Goal: Information Seeking & Learning: Learn about a topic

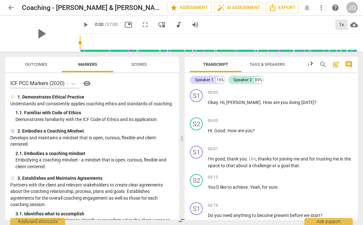
click at [339, 22] on div "1x" at bounding box center [341, 25] width 12 height 10
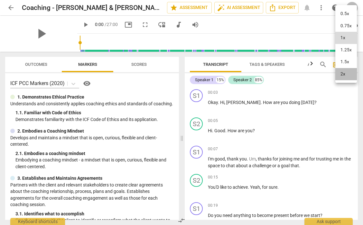
click at [343, 72] on li "2x" at bounding box center [346, 74] width 22 height 12
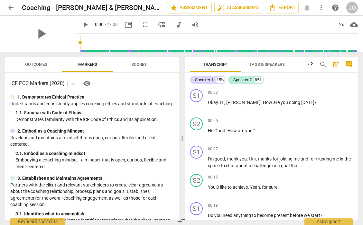
click at [82, 24] on span "play_arrow" at bounding box center [86, 25] width 8 height 8
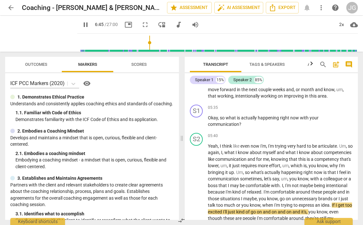
scroll to position [817, 0]
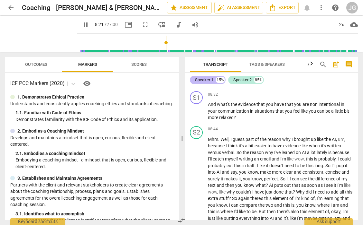
click at [207, 83] on div "Speaker 1 15%" at bounding box center [208, 80] width 36 height 8
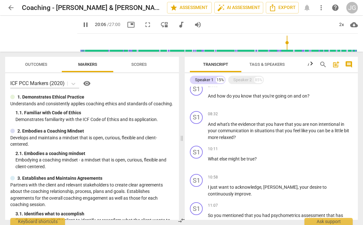
scroll to position [577, 0]
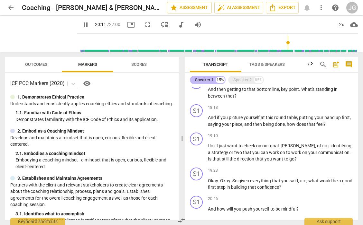
click at [211, 78] on div "Speaker 1" at bounding box center [204, 80] width 18 height 6
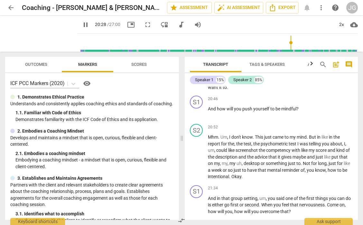
scroll to position [2359, 0]
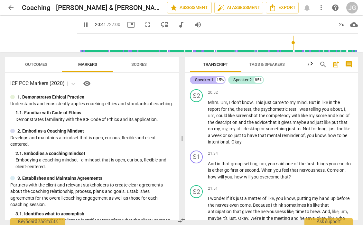
click at [205, 81] on div "Speaker 1" at bounding box center [204, 80] width 18 height 6
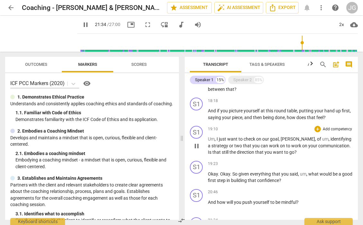
scroll to position [581, 0]
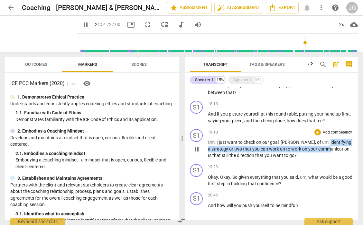
drag, startPoint x: 308, startPoint y: 142, endPoint x: 309, endPoint y: 152, distance: 9.4
click at [309, 152] on p "Um , I just want to check on our goal , [PERSON_NAME] , of um , identifying a s…" at bounding box center [280, 149] width 145 height 20
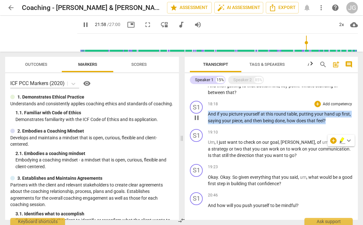
drag, startPoint x: 327, startPoint y: 119, endPoint x: 207, endPoint y: 114, distance: 120.4
click at [207, 114] on div "S1 play_arrow pause 18:18 + Add competency keyboard_arrow_right And if you pict…" at bounding box center [271, 112] width 173 height 28
copy p "And if you picture yourself at this round table , putting your hand up first , …"
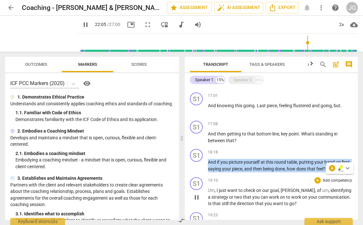
scroll to position [519, 0]
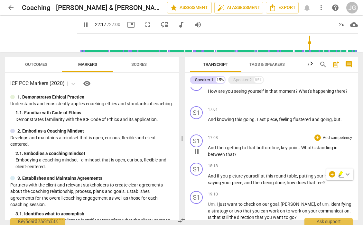
click at [208, 147] on span "And" at bounding box center [212, 147] width 9 height 5
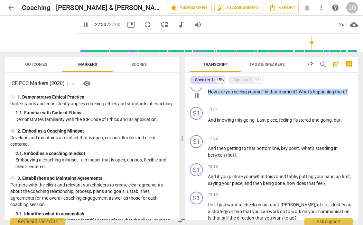
drag, startPoint x: 348, startPoint y: 90, endPoint x: 207, endPoint y: 93, distance: 141.2
click at [207, 93] on div "S1 play_arrow pause 15:16 + Add competency keyboard_arrow_right How are you see…" at bounding box center [271, 90] width 173 height 28
copy p "How are you seeing yourself in that moment ? What's happening there ?"
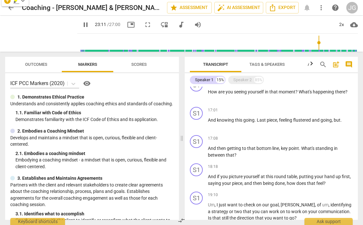
scroll to position [789, 0]
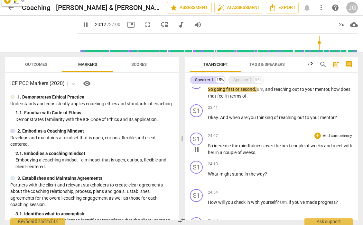
drag, startPoint x: 246, startPoint y: 155, endPoint x: 207, endPoint y: 149, distance: 39.1
click at [207, 149] on div "S1 play_arrow pause 00:03 + Add competency keyboard_arrow_right Okay . [PERSON_…" at bounding box center [271, 153] width 173 height 133
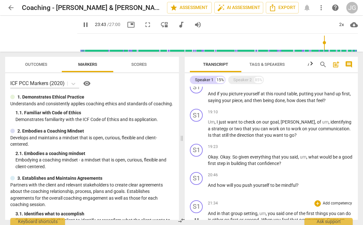
scroll to position [599, 0]
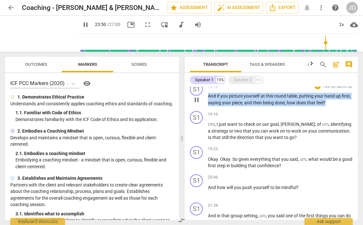
drag, startPoint x: 330, startPoint y: 103, endPoint x: 207, endPoint y: 98, distance: 122.6
click at [207, 98] on div "S1 play_arrow pause 18:18 + Add competency keyboard_arrow_right And if you pict…" at bounding box center [271, 94] width 173 height 28
copy p "And if you picture yourself at this round table , putting your hand up first , …"
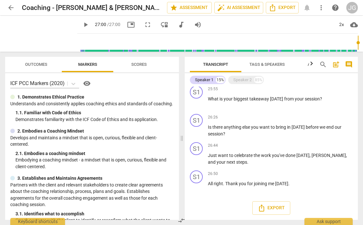
click at [82, 26] on span "play_arrow" at bounding box center [86, 25] width 8 height 8
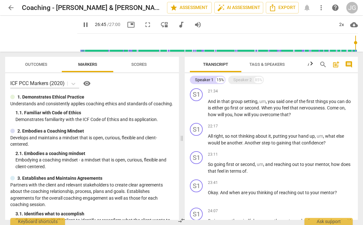
scroll to position [711, 0]
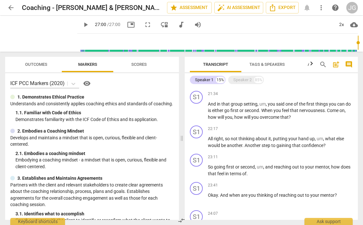
type input "1620"
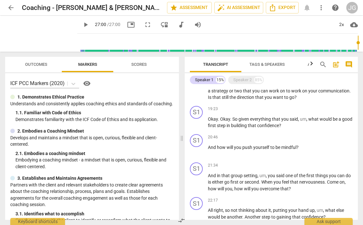
scroll to position [641, 0]
